Goal: Task Accomplishment & Management: Manage account settings

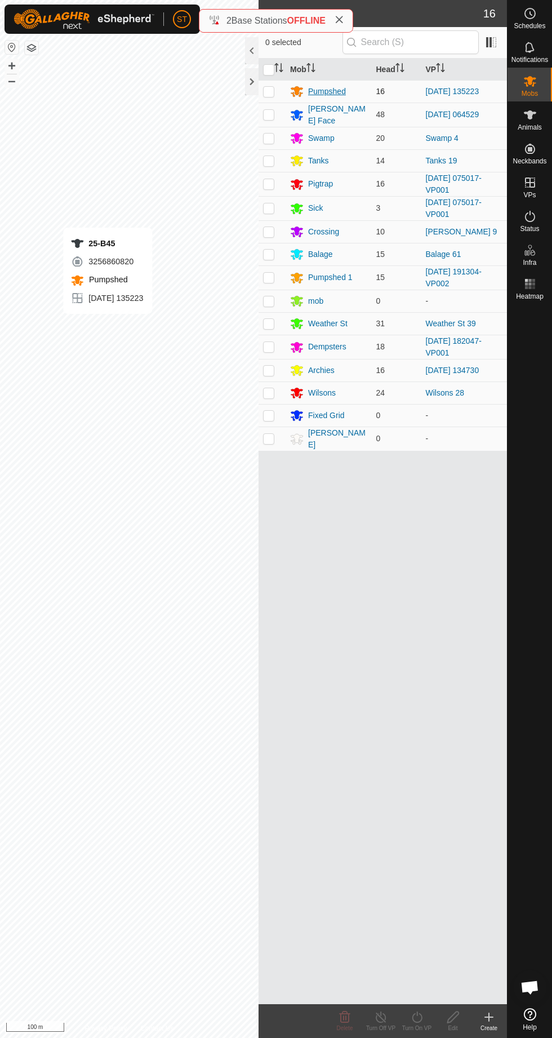
click at [326, 86] on div "Pumpshed" at bounding box center [327, 92] width 38 height 12
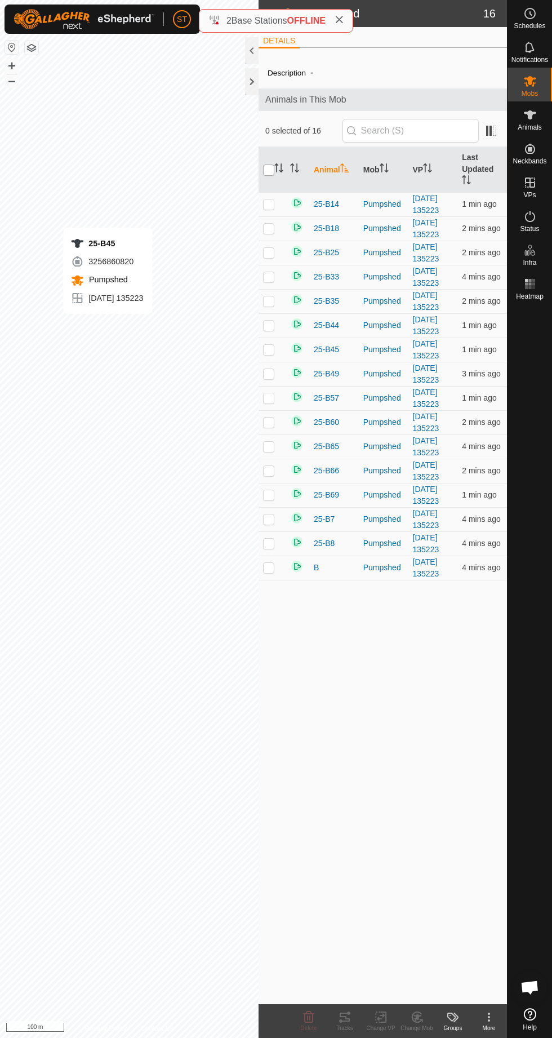
click at [274, 176] on input "checkbox" at bounding box center [268, 170] width 11 height 11
checkbox input "true"
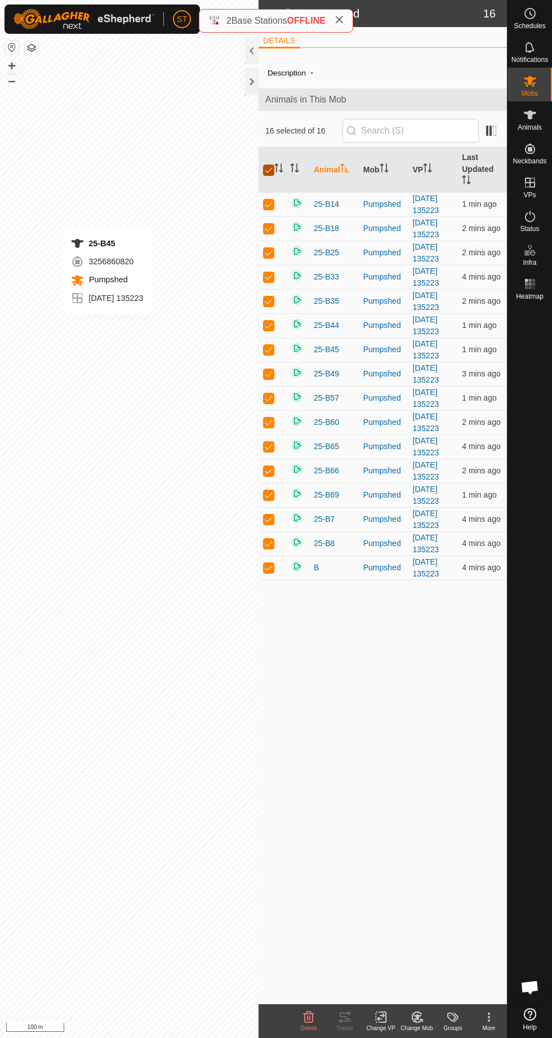
checkbox input "true"
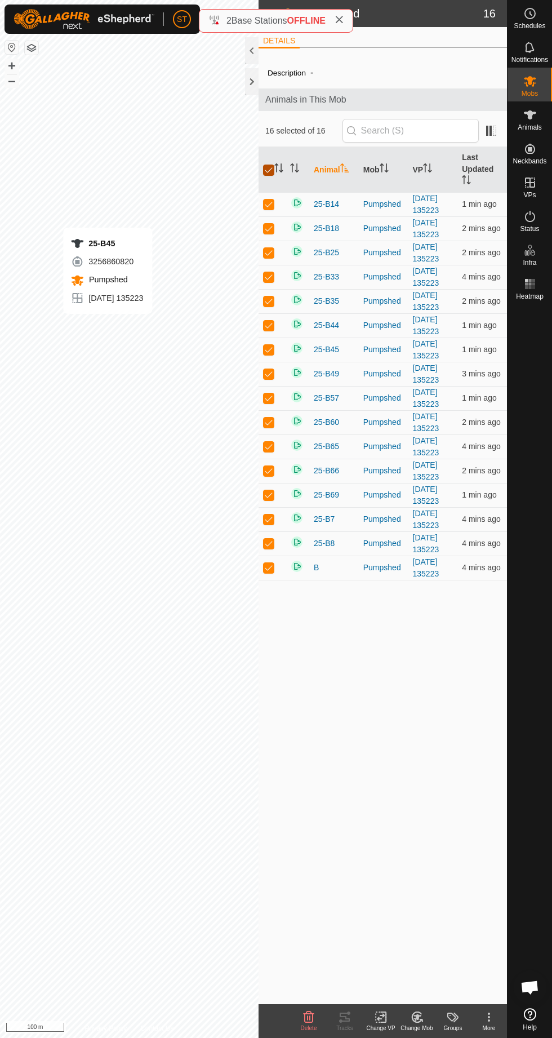
checkbox input "true"
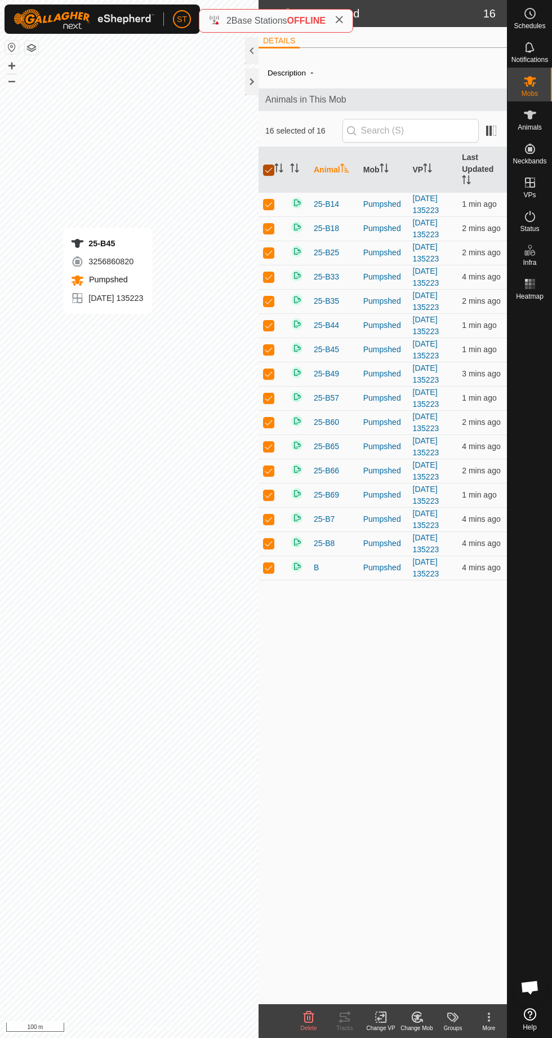
checkbox input "true"
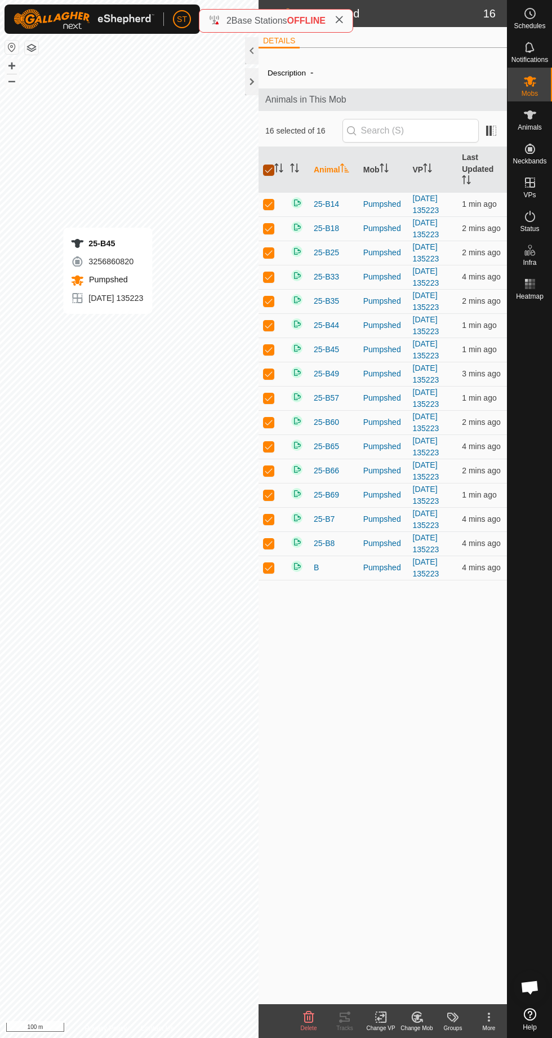
checkbox input "true"
click at [399, 1032] on div "Change VP" at bounding box center [381, 1028] width 36 height 8
click at [415, 994] on span "Turn Off VP" at bounding box center [411, 992] width 47 height 14
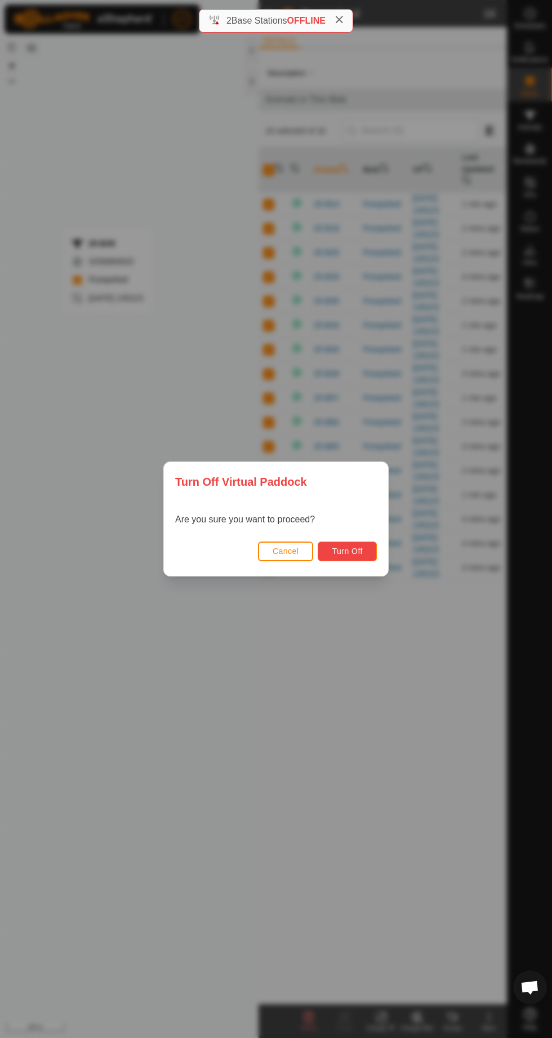
click at [363, 556] on span "Turn Off" at bounding box center [347, 551] width 31 height 9
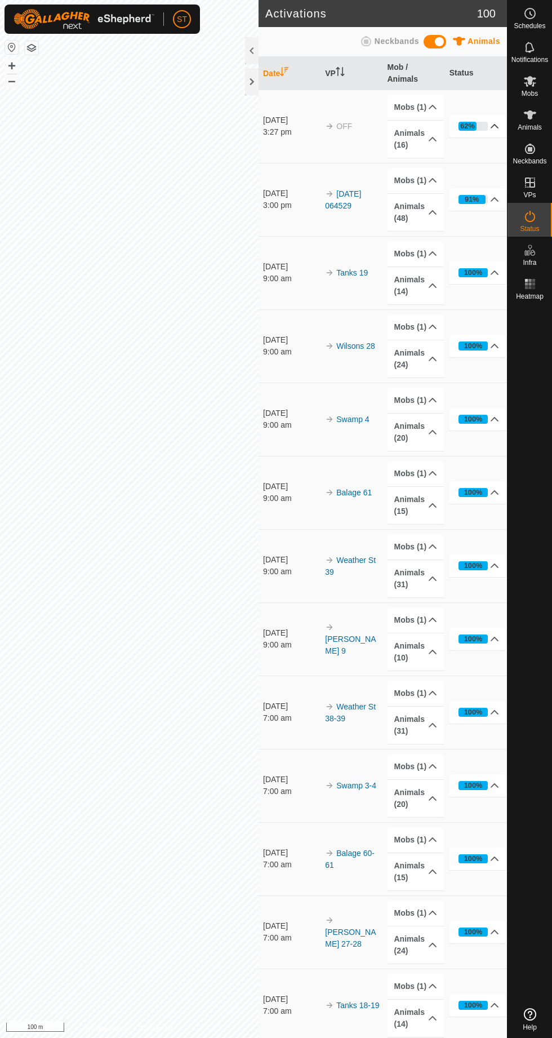
click at [475, 131] on div "62%" at bounding box center [467, 126] width 15 height 11
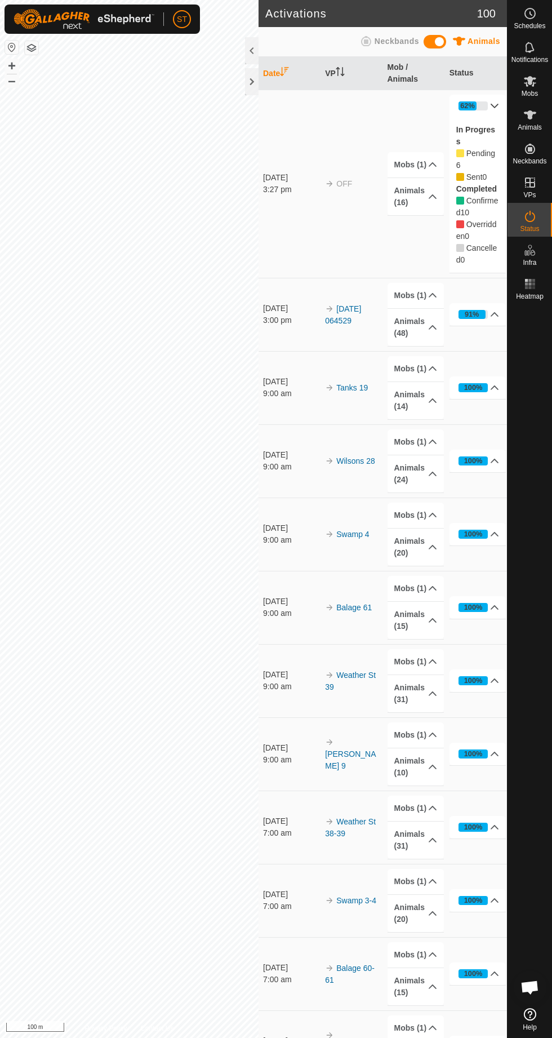
click at [552, 237] on div "Status" at bounding box center [530, 220] width 45 height 34
click at [527, 210] on icon at bounding box center [530, 217] width 14 height 14
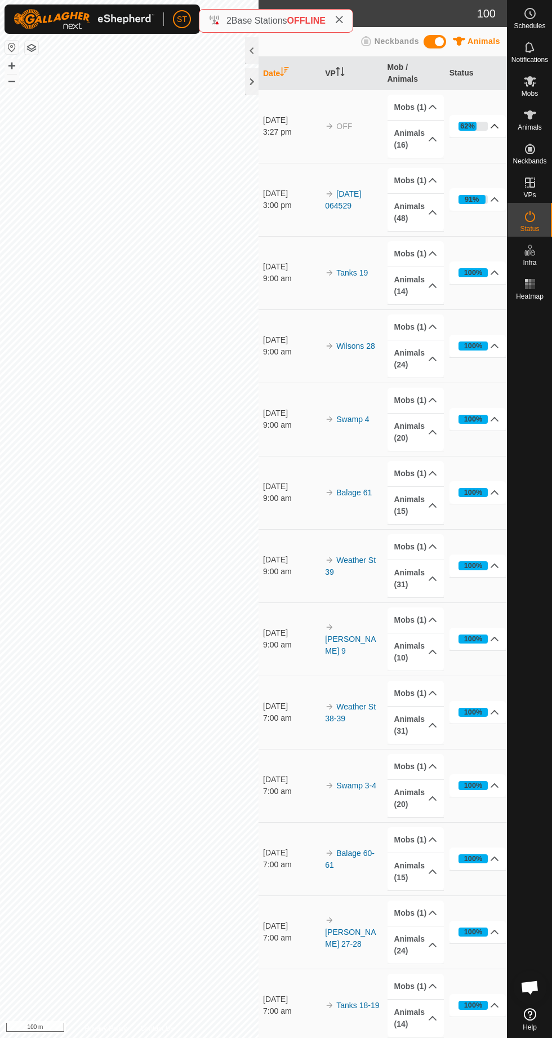
click at [492, 122] on icon at bounding box center [494, 126] width 9 height 9
click at [474, 121] on div "62%" at bounding box center [467, 126] width 15 height 11
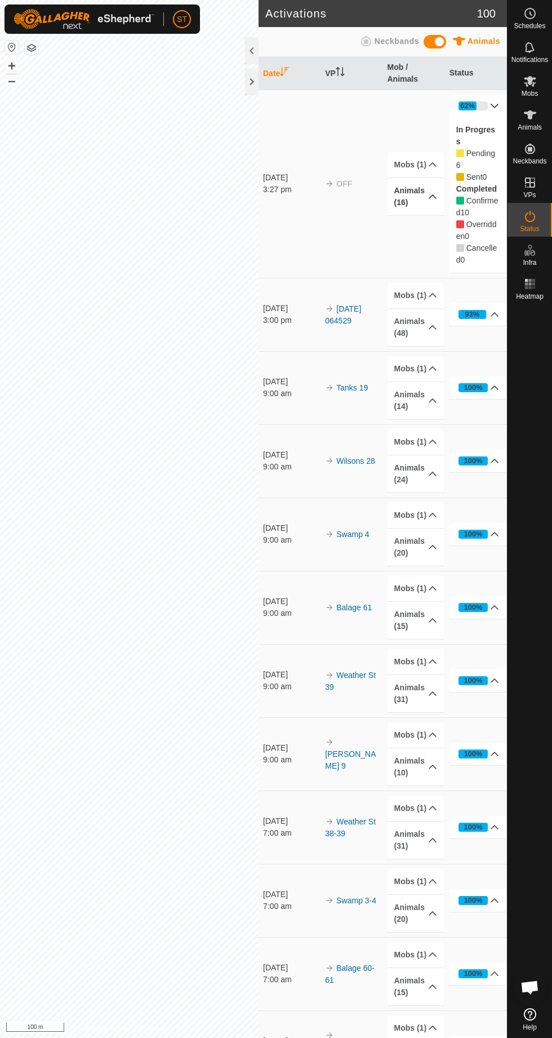
click at [445, 215] on p-accordion-header "Animals (16)" at bounding box center [416, 196] width 57 height 37
